Goal: Transaction & Acquisition: Purchase product/service

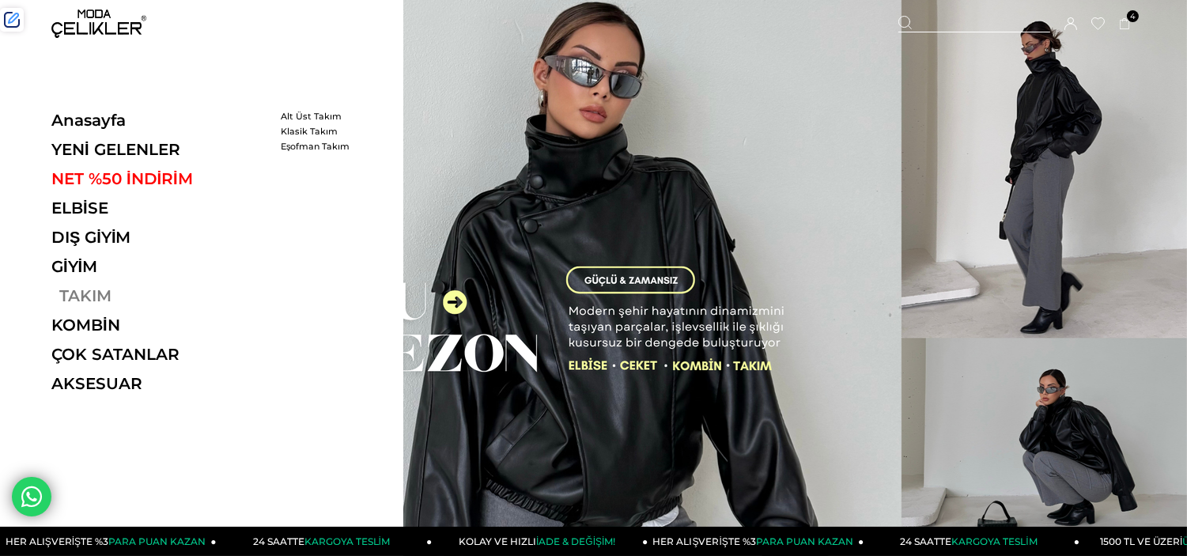
click at [81, 293] on link "TAKIM" at bounding box center [160, 295] width 218 height 19
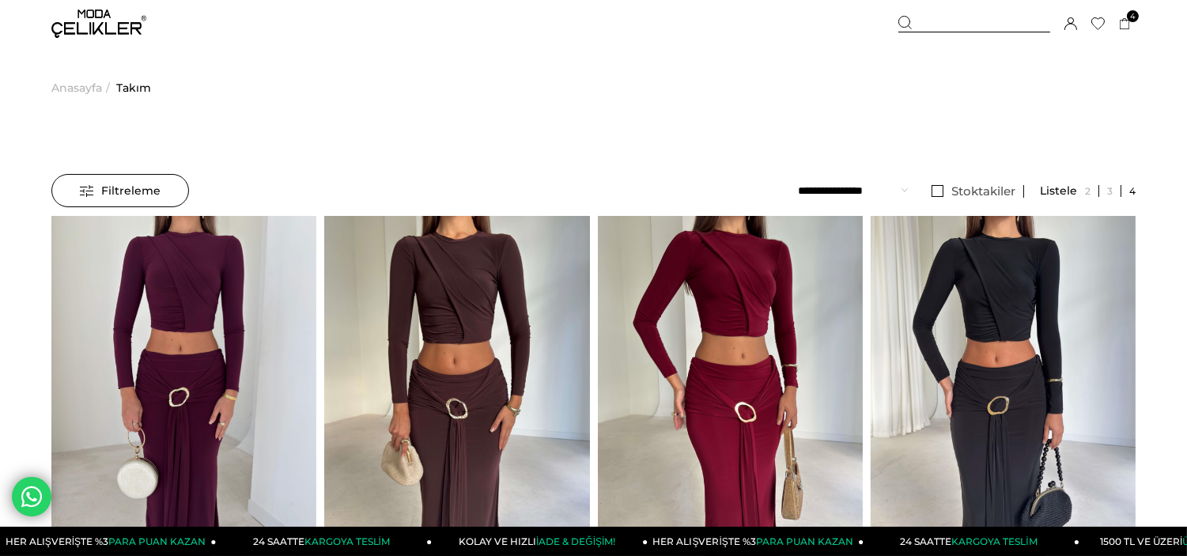
click at [132, 180] on span "Filtreleme" at bounding box center [120, 191] width 81 height 32
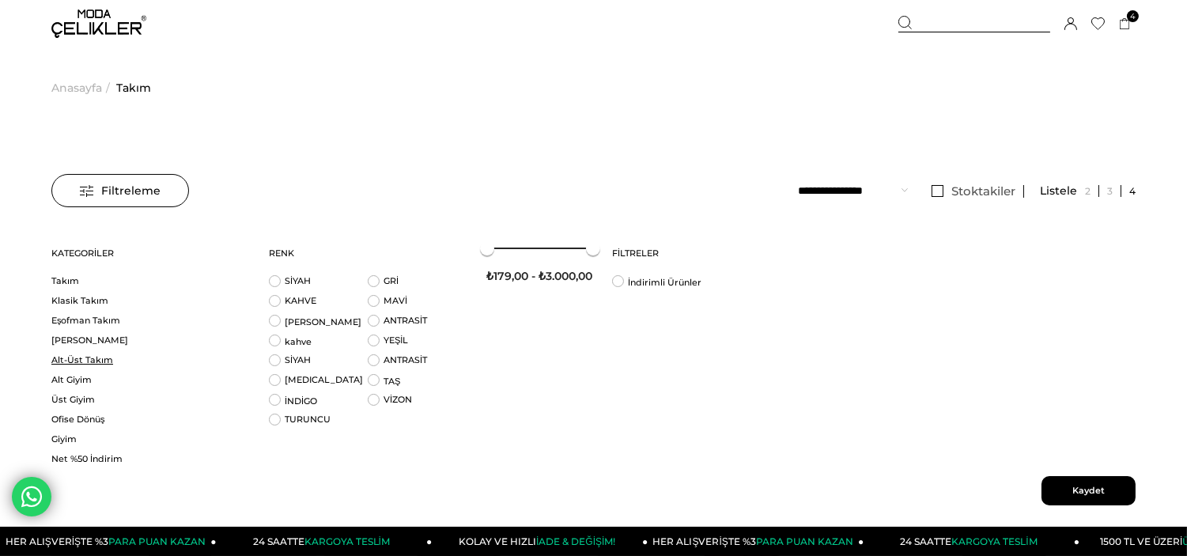
click at [85, 358] on link "Alt-Üst Takım" at bounding box center [150, 360] width 198 height 12
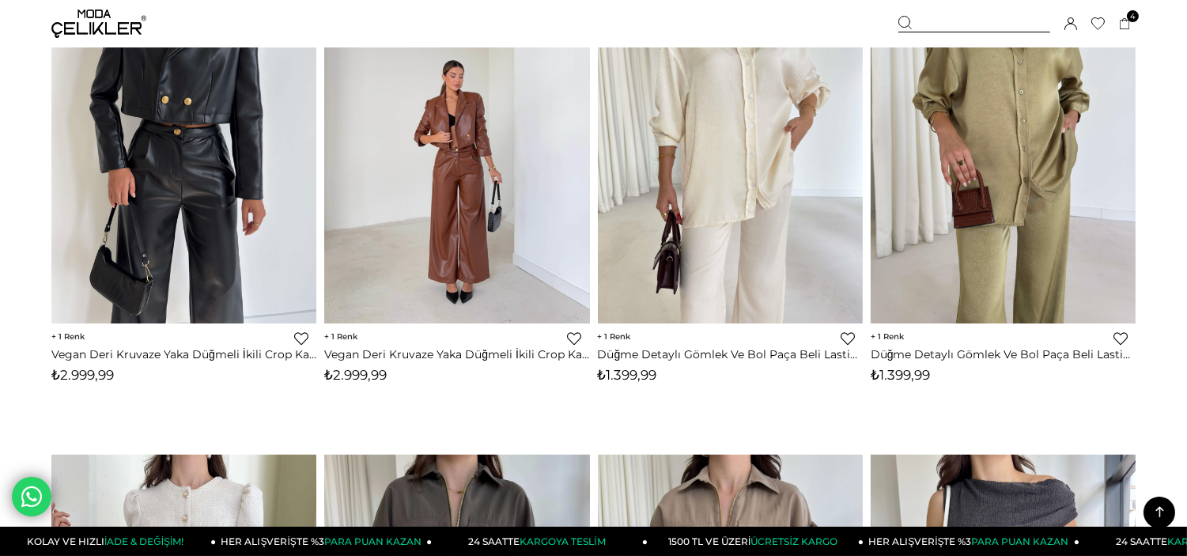
scroll to position [3069, 0]
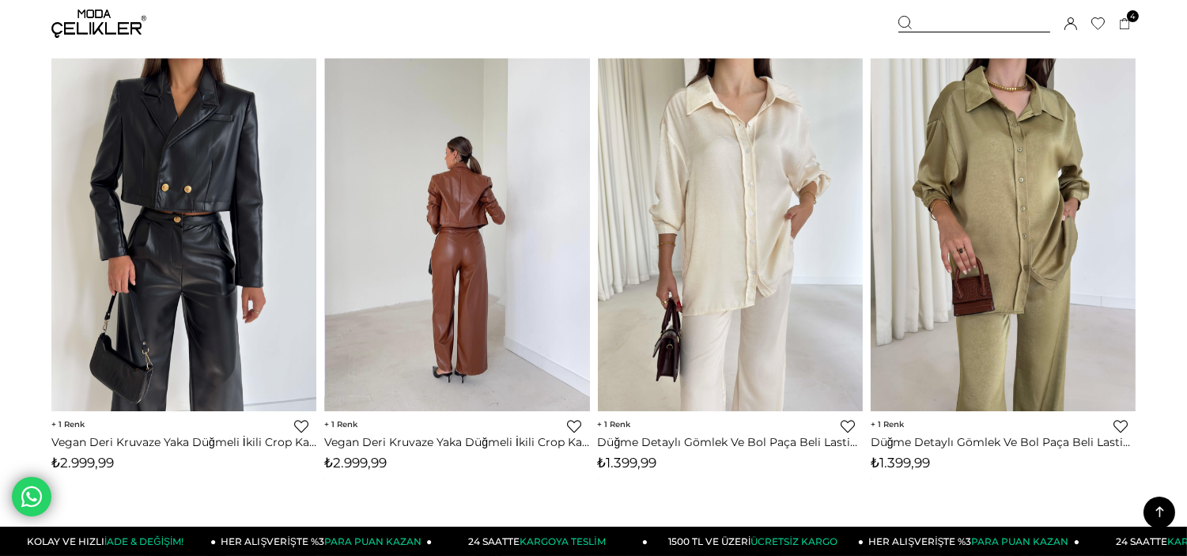
click at [444, 185] on img at bounding box center [457, 236] width 265 height 354
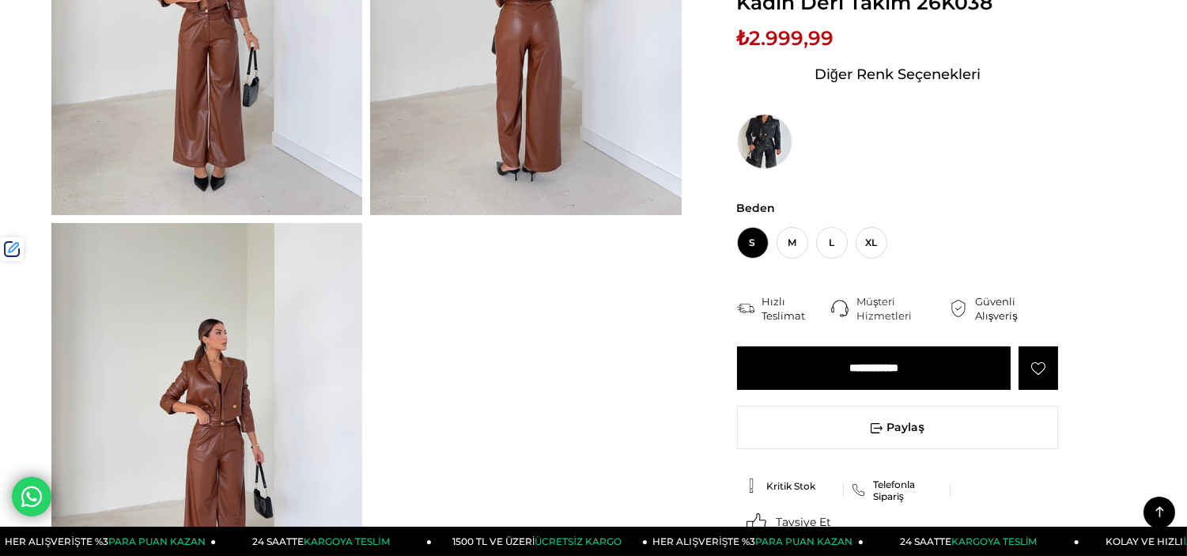
scroll to position [263, 0]
